Goal: Find contact information: Find contact information

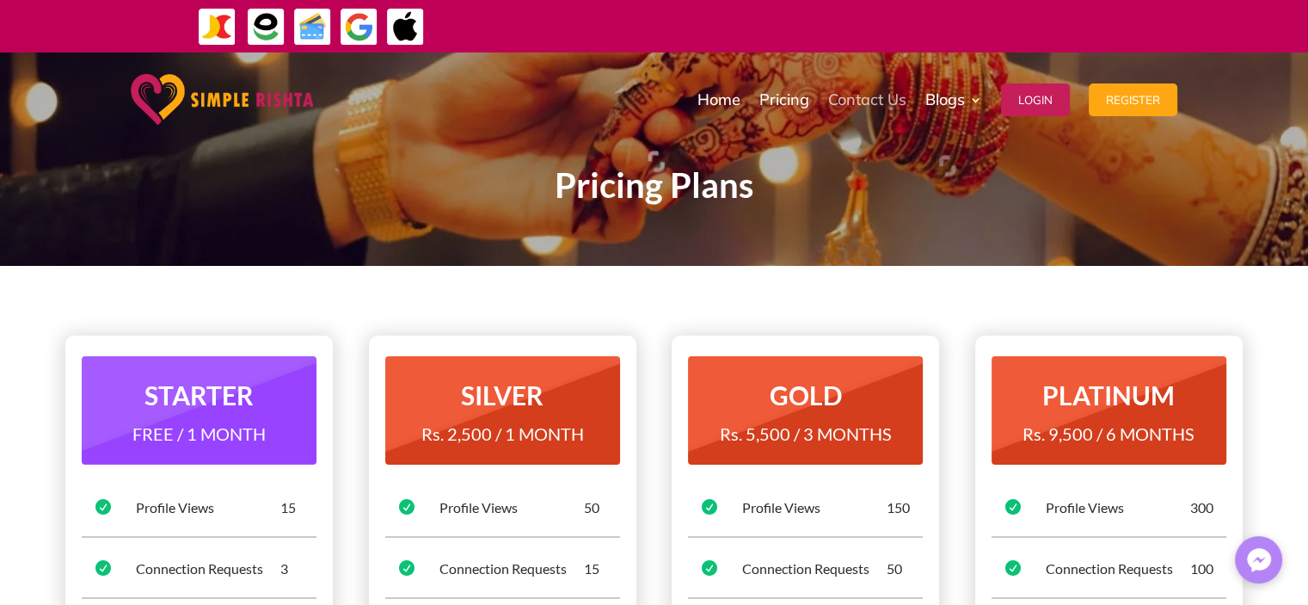
click at [880, 103] on link "Contact Us" at bounding box center [867, 100] width 78 height 86
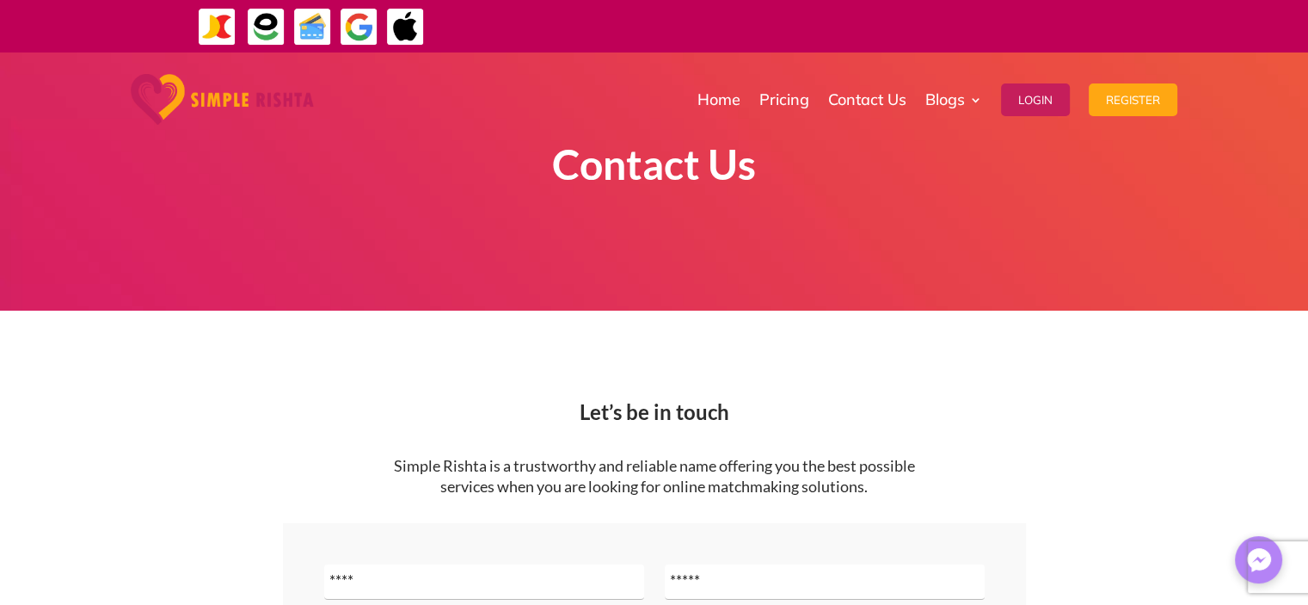
click at [694, 105] on li "Home" at bounding box center [719, 100] width 62 height 86
click at [703, 103] on link "Home" at bounding box center [718, 100] width 43 height 86
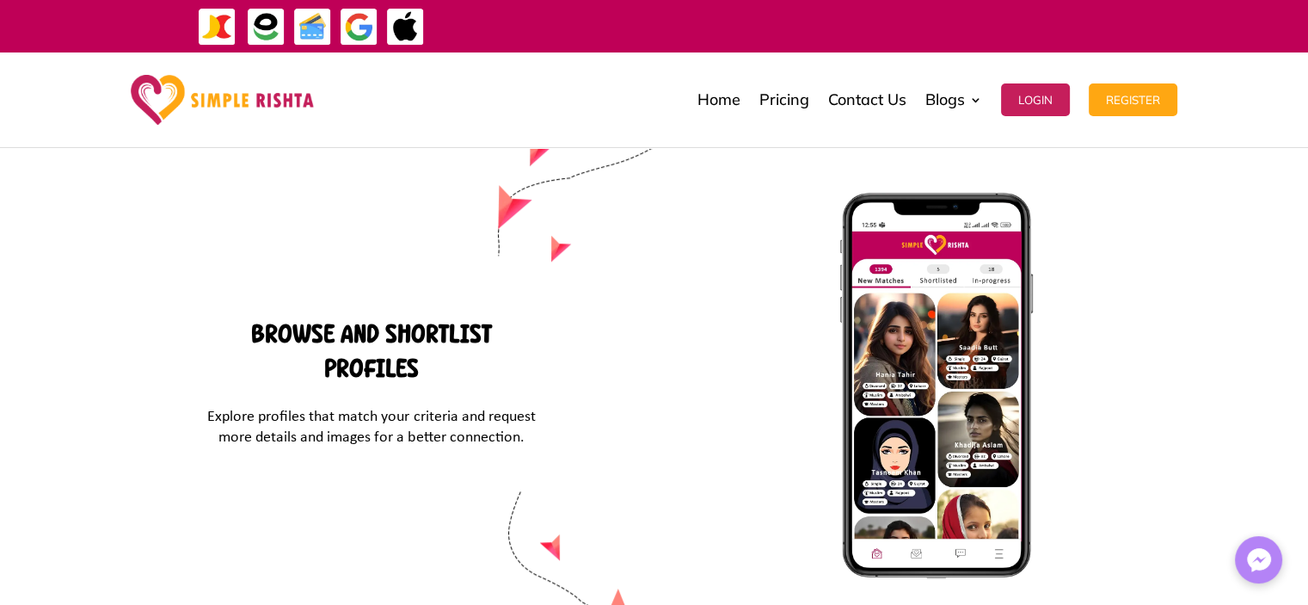
scroll to position [7368, 0]
